Goal: Find specific page/section: Find specific page/section

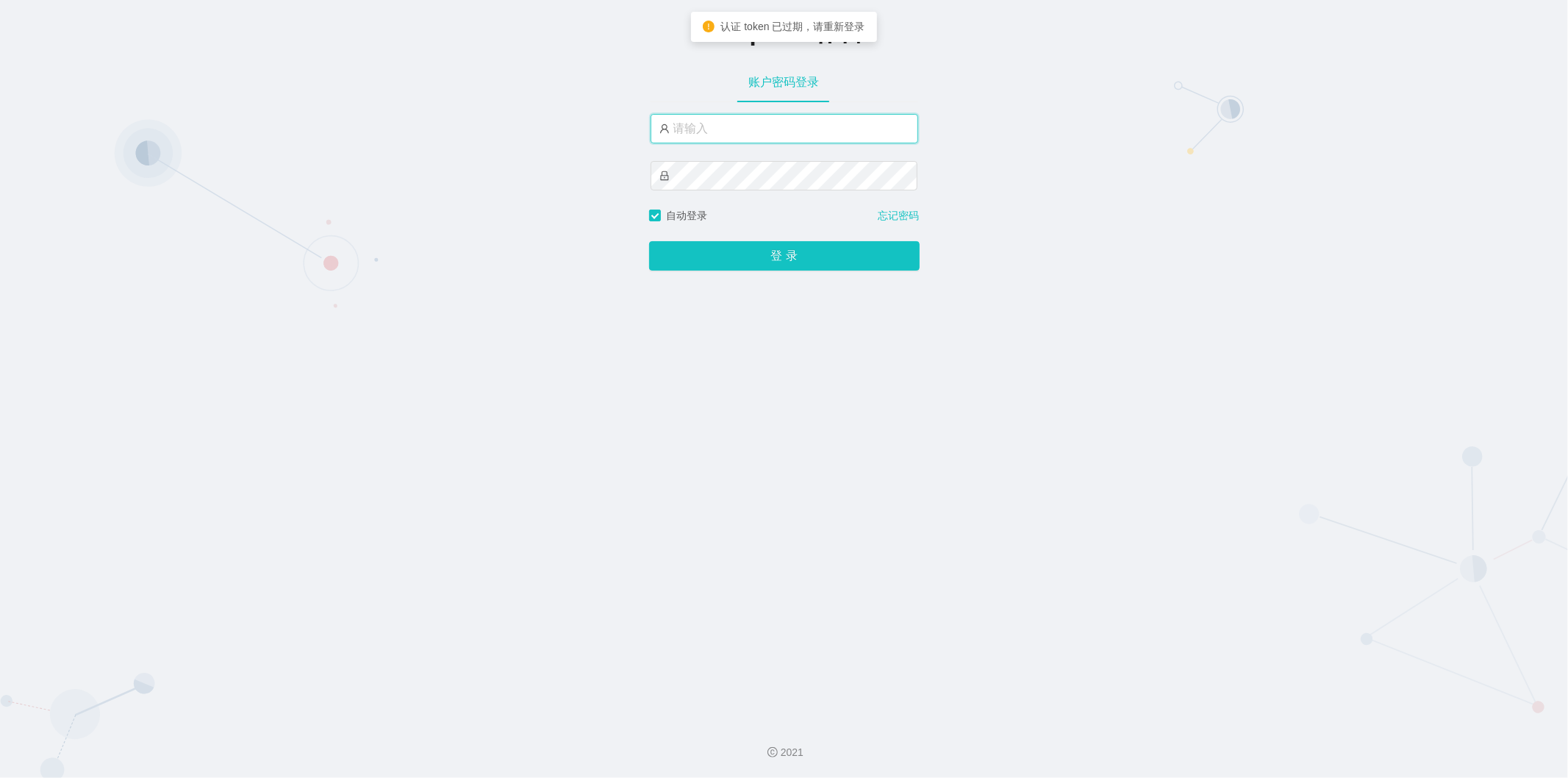
click at [799, 130] on input "text" at bounding box center [784, 128] width 267 height 29
type input "jishu"
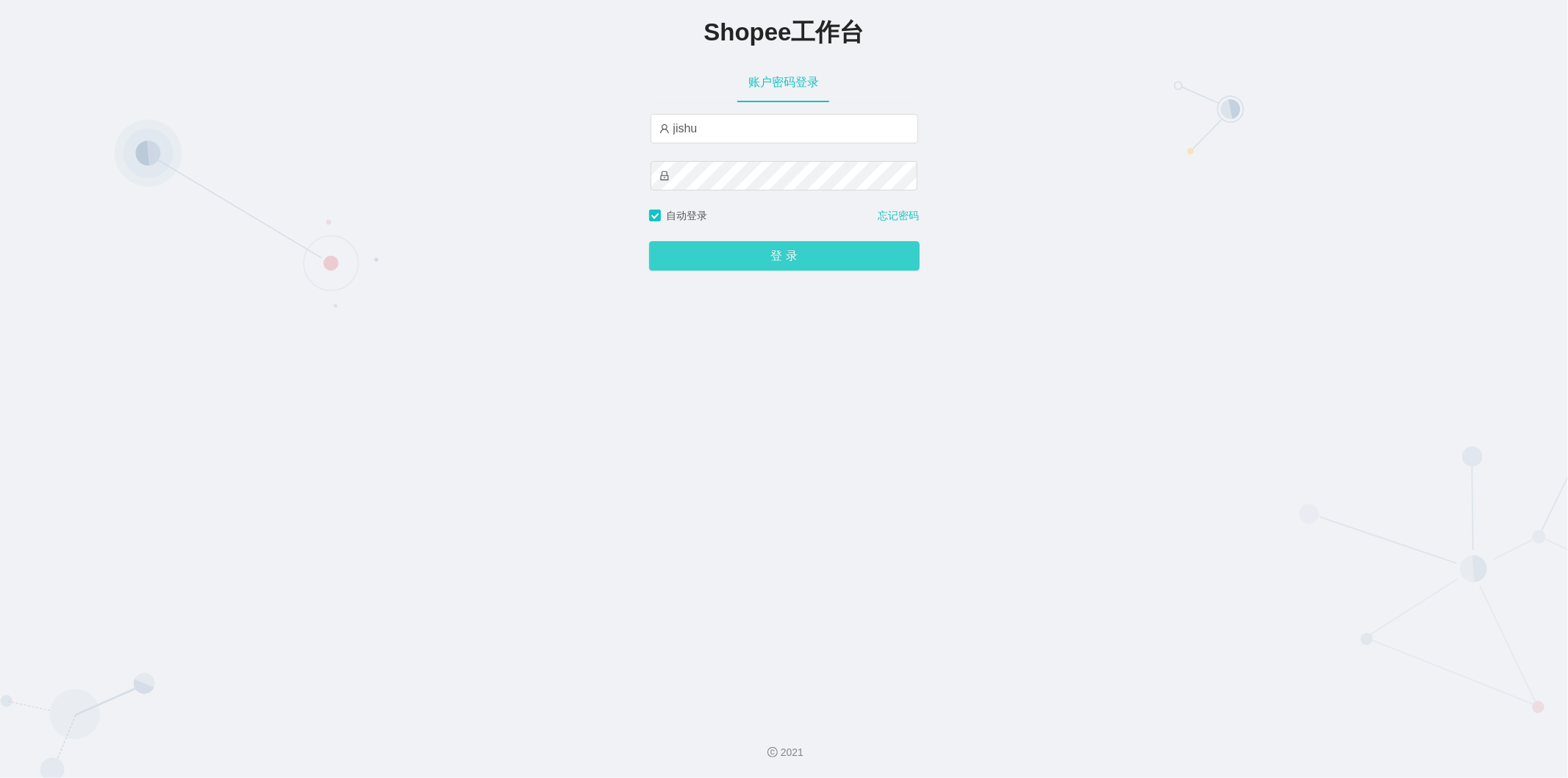
click at [752, 251] on button "登 录" at bounding box center [785, 256] width 271 height 29
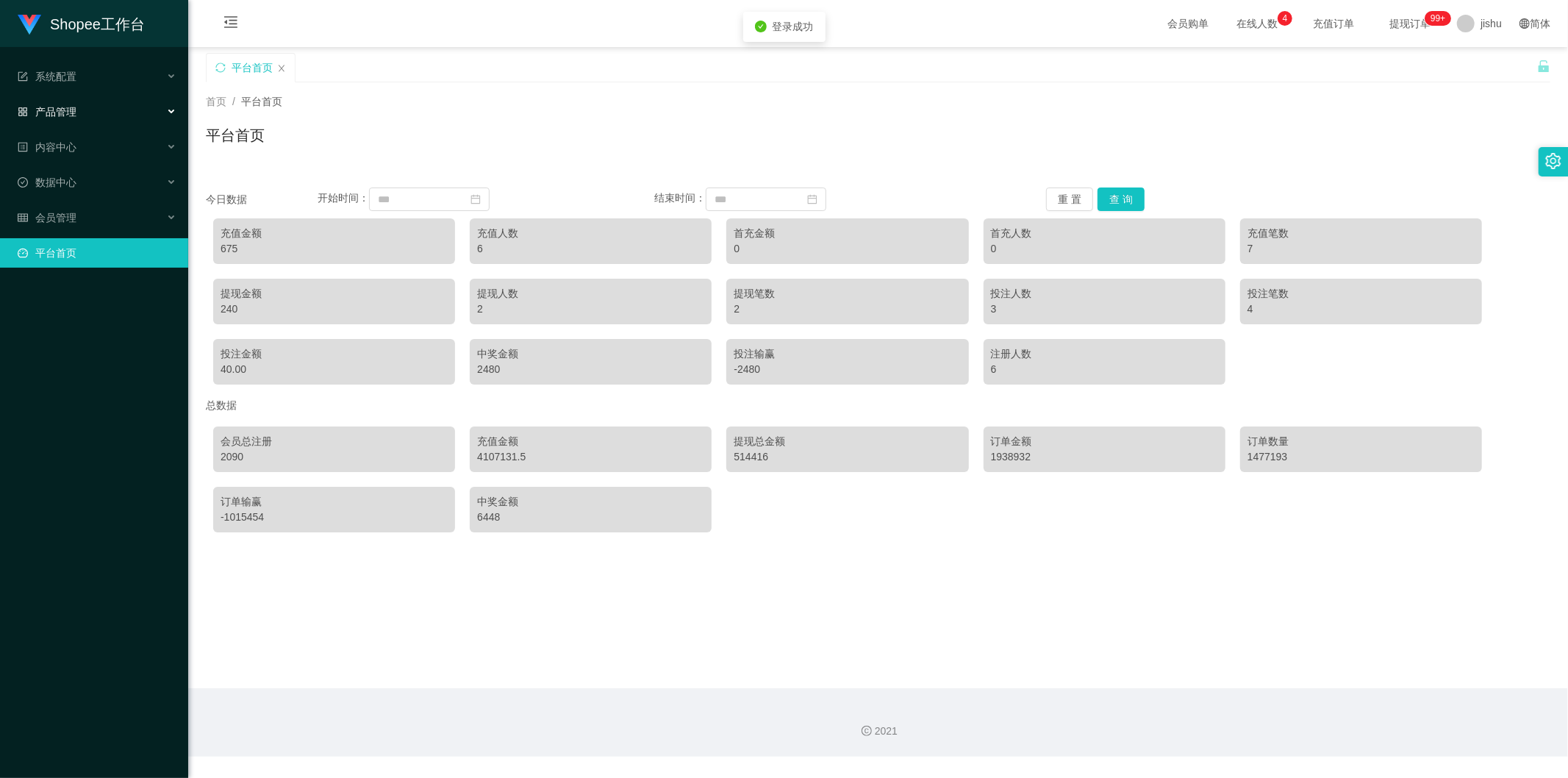
click at [79, 112] on div "产品管理" at bounding box center [94, 112] width 188 height 29
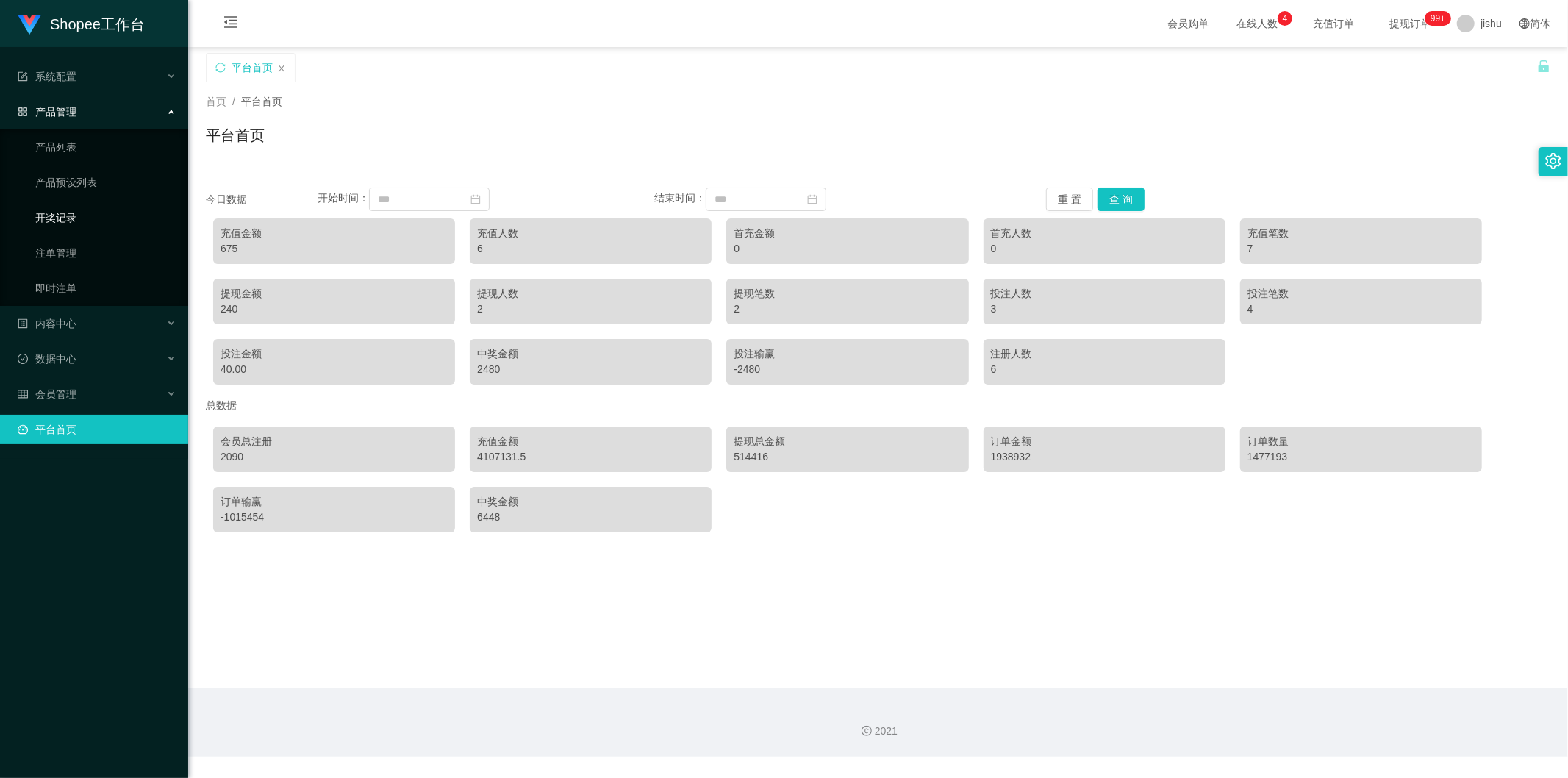
click at [89, 212] on link "开奖记录" at bounding box center [106, 217] width 141 height 29
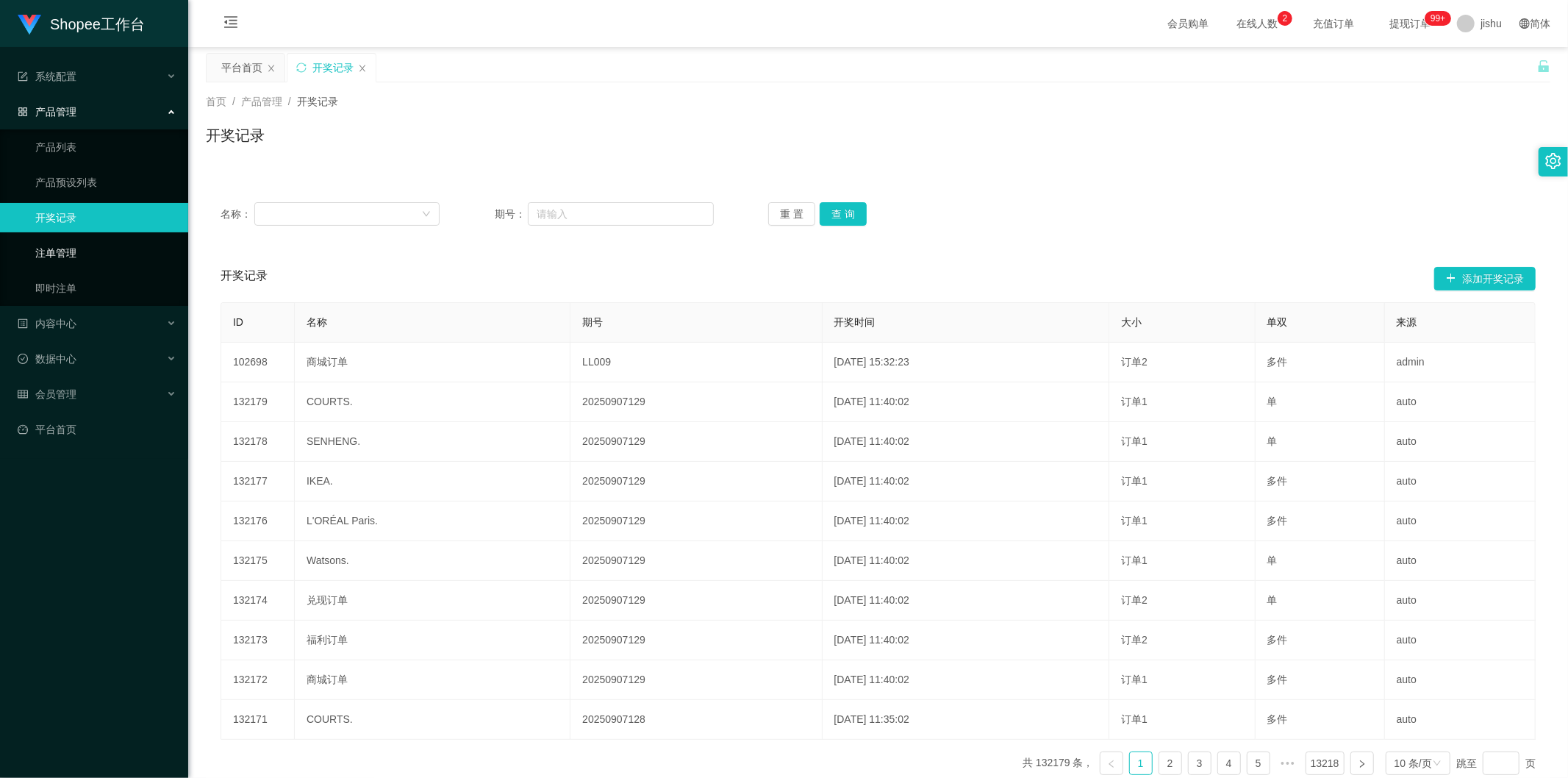
click at [92, 245] on link "注单管理" at bounding box center [106, 252] width 141 height 29
